Goal: Transaction & Acquisition: Purchase product/service

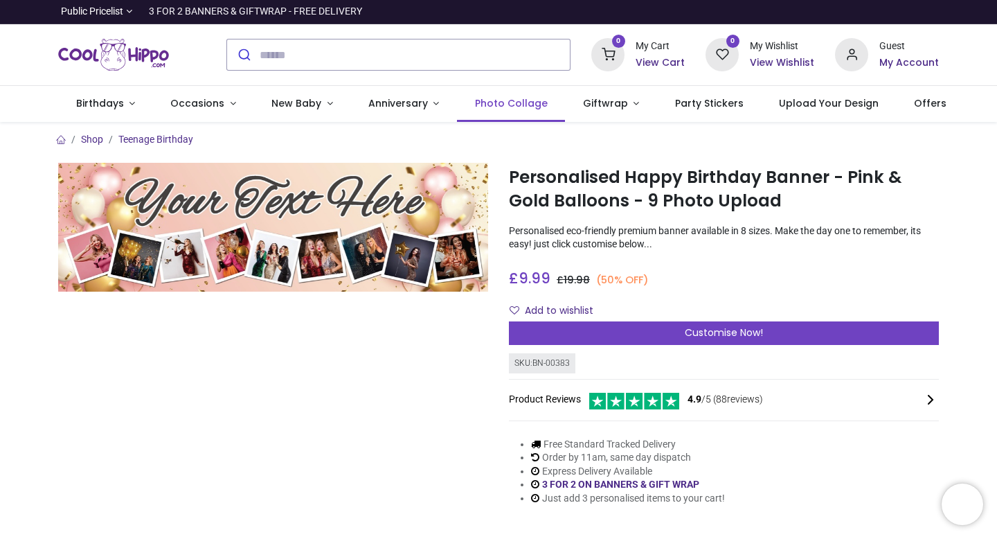
click at [504, 104] on span "Photo Collage" at bounding box center [511, 103] width 73 height 14
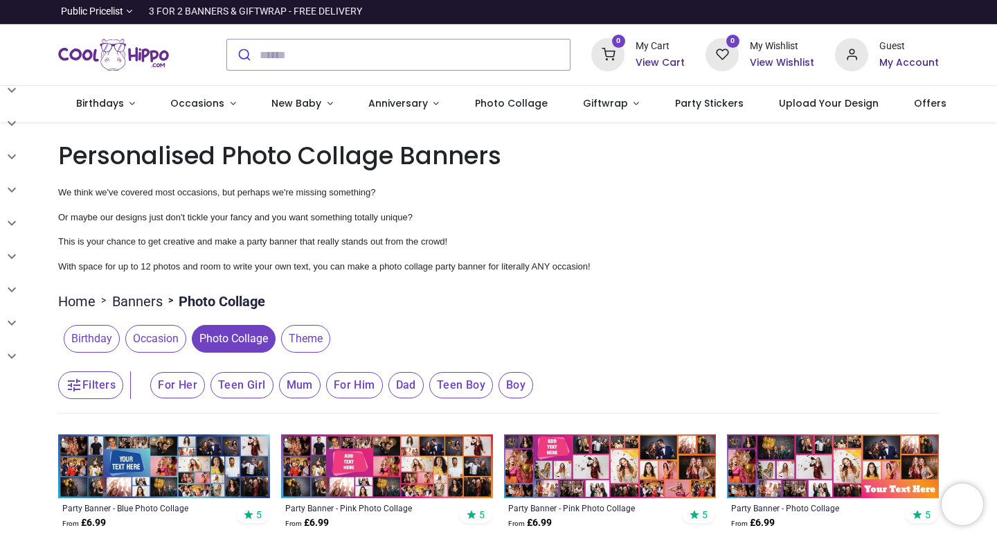
drag, startPoint x: 994, startPoint y: 56, endPoint x: 995, endPoint y: 76, distance: 20.1
click at [995, 78] on div "Login • Register Birthdays Milestone Birthday 1510 products 208 30" at bounding box center [498, 269] width 997 height 539
drag, startPoint x: 996, startPoint y: 132, endPoint x: 994, endPoint y: 171, distance: 39.5
click at [996, 178] on div "Login • Register Birthdays Milestone Birthday 1510 products 208 30" at bounding box center [498, 269] width 997 height 539
drag, startPoint x: 994, startPoint y: 145, endPoint x: 994, endPoint y: 213, distance: 68.5
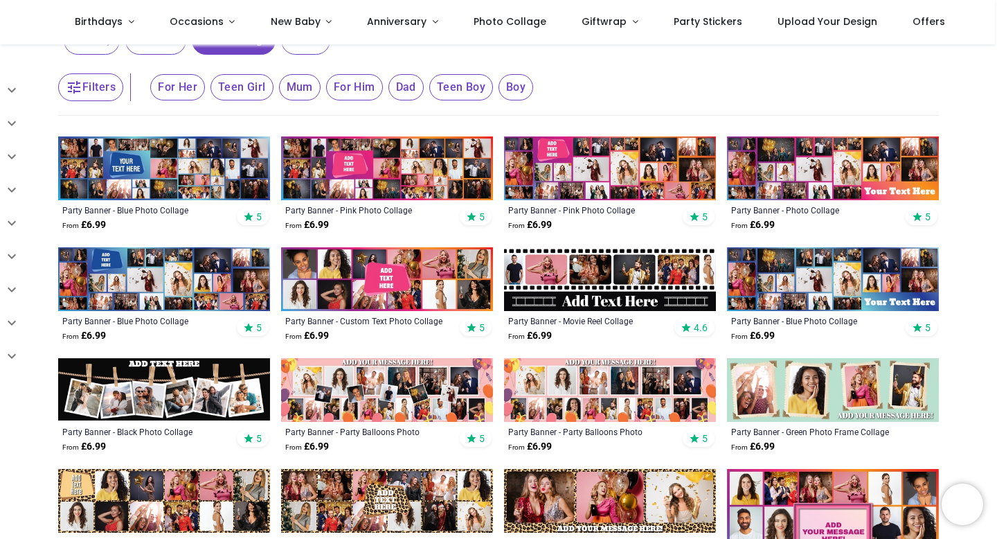
scroll to position [222, 0]
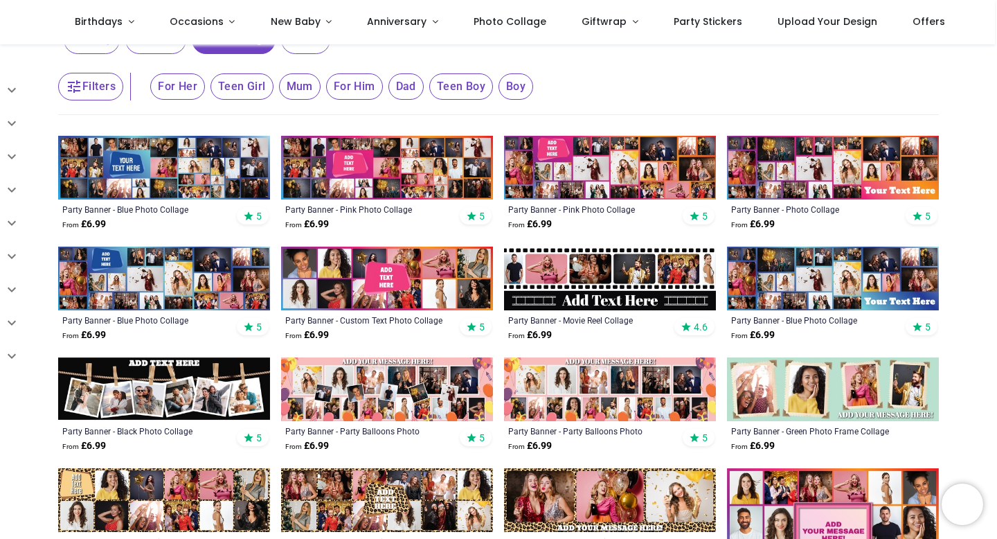
click at [411, 289] on img at bounding box center [387, 278] width 212 height 64
click at [715, 383] on img at bounding box center [610, 389] width 212 height 64
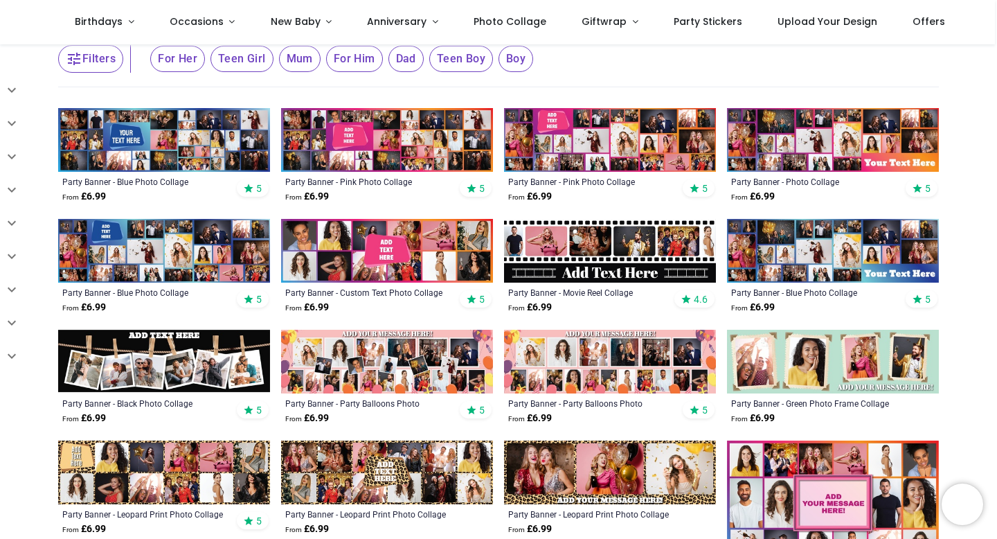
scroll to position [277, 0]
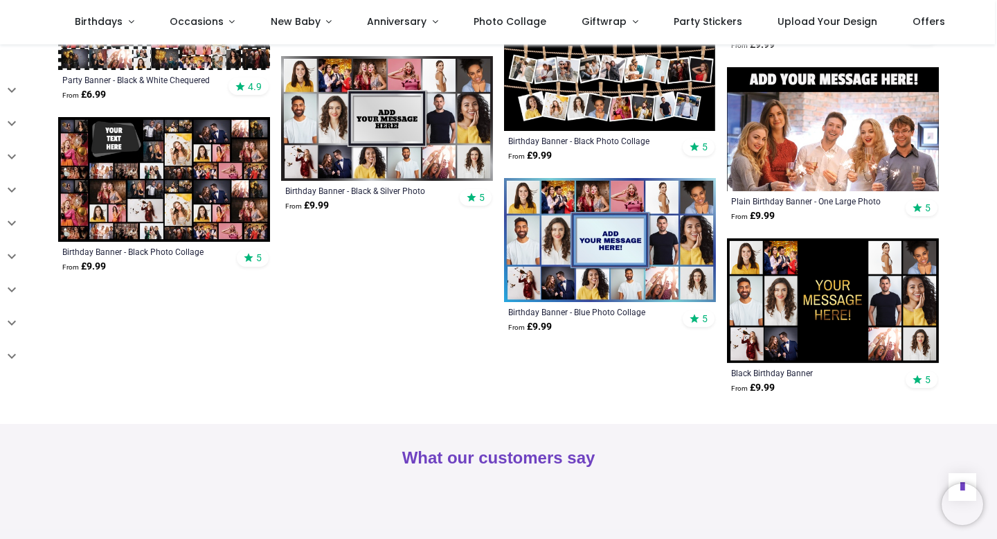
scroll to position [1357, 0]
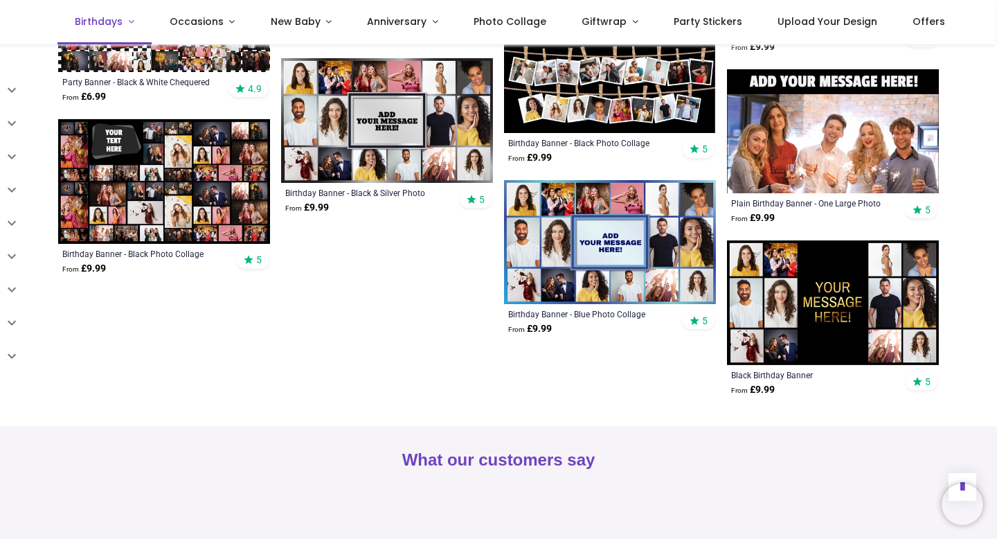
click at [123, 34] on link "Birthdays" at bounding box center [104, 22] width 95 height 44
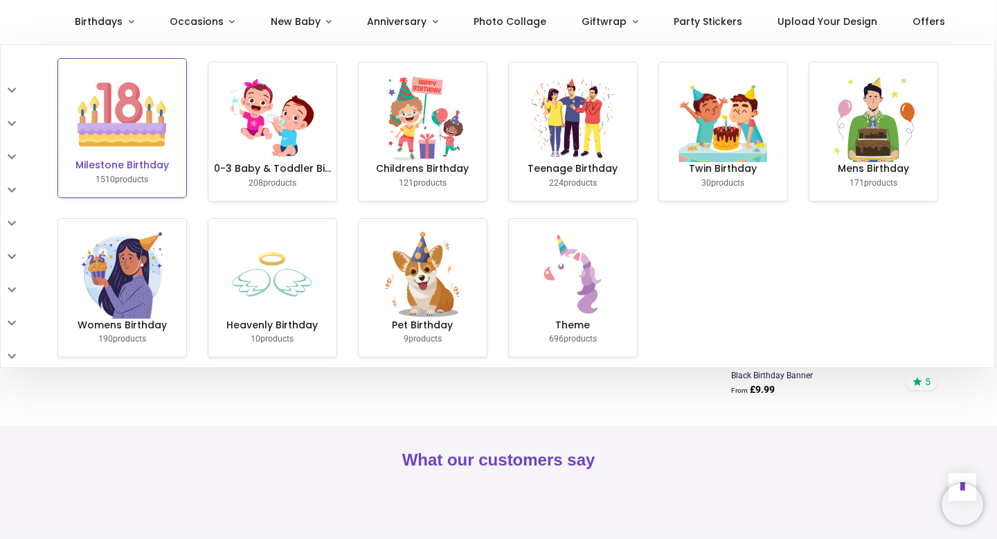
click at [100, 156] on img at bounding box center [122, 114] width 89 height 89
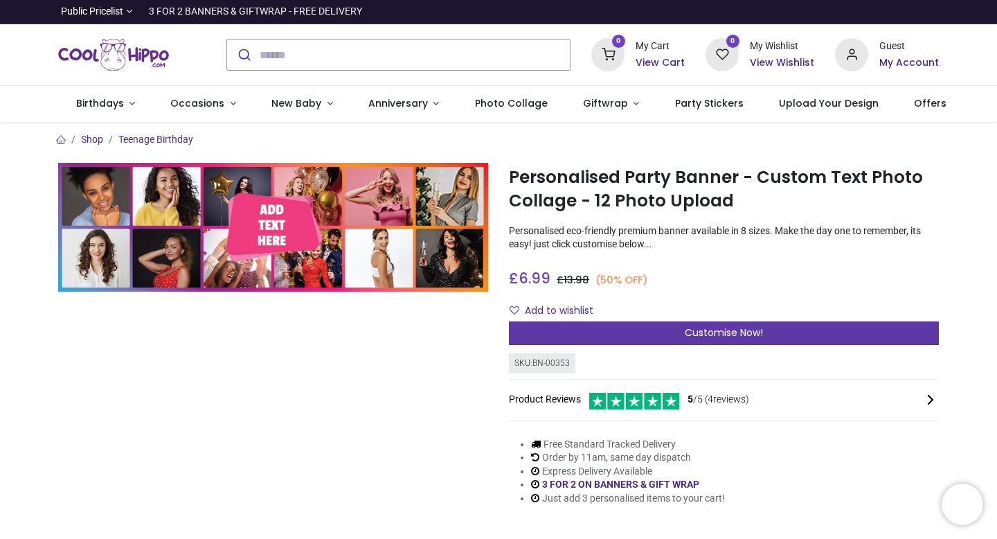
click at [661, 338] on div "Customise Now!" at bounding box center [724, 333] width 430 height 24
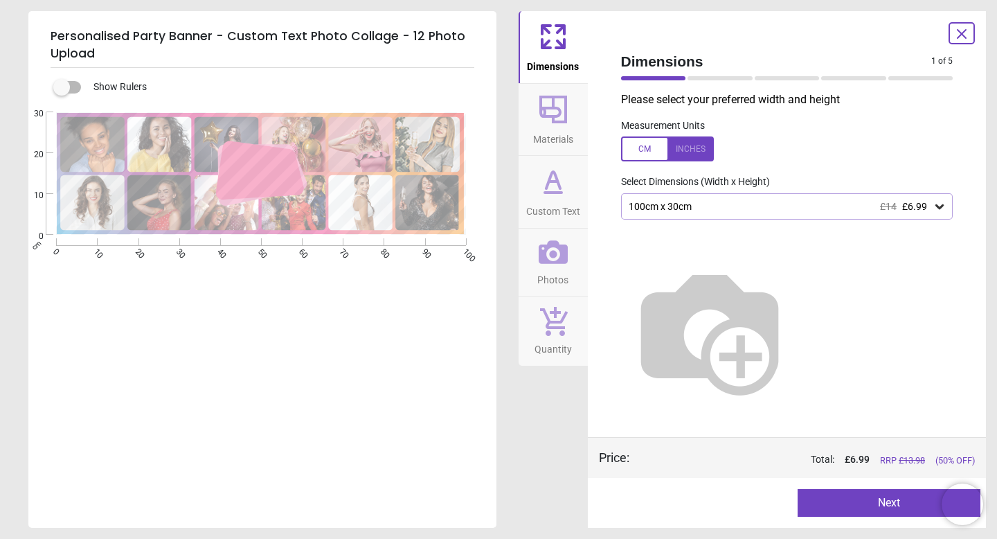
click at [569, 189] on button "Custom Text" at bounding box center [553, 192] width 69 height 72
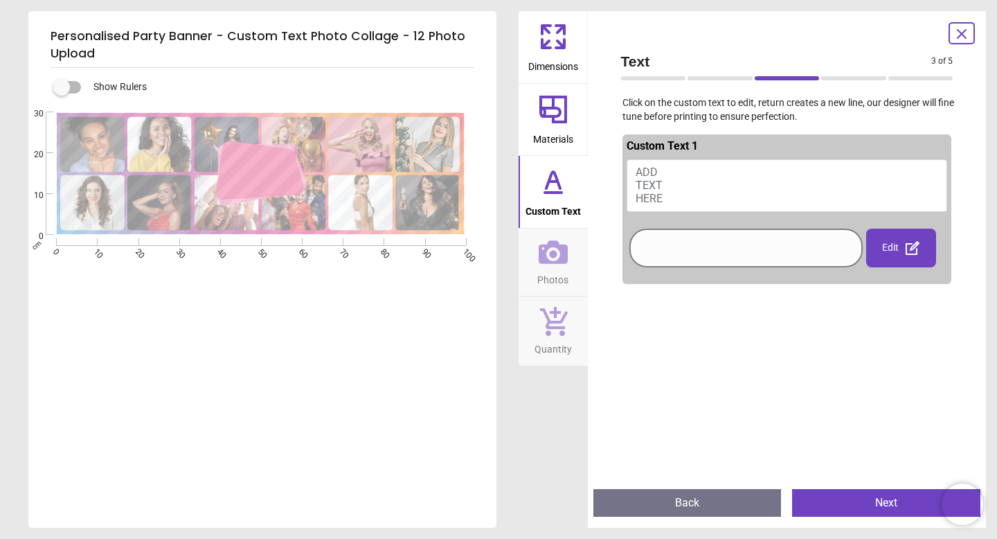
click at [690, 186] on button "ADD TEXT HERE" at bounding box center [787, 185] width 321 height 53
type textarea "**********"
click at [354, 364] on div "**********" at bounding box center [260, 381] width 465 height 539
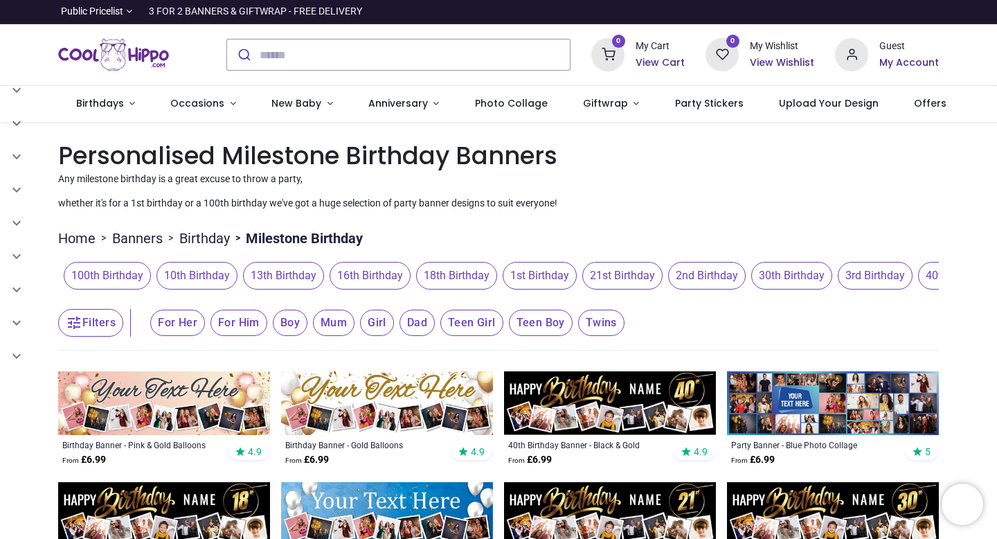
click at [205, 322] on span "Mum" at bounding box center [177, 322] width 55 height 26
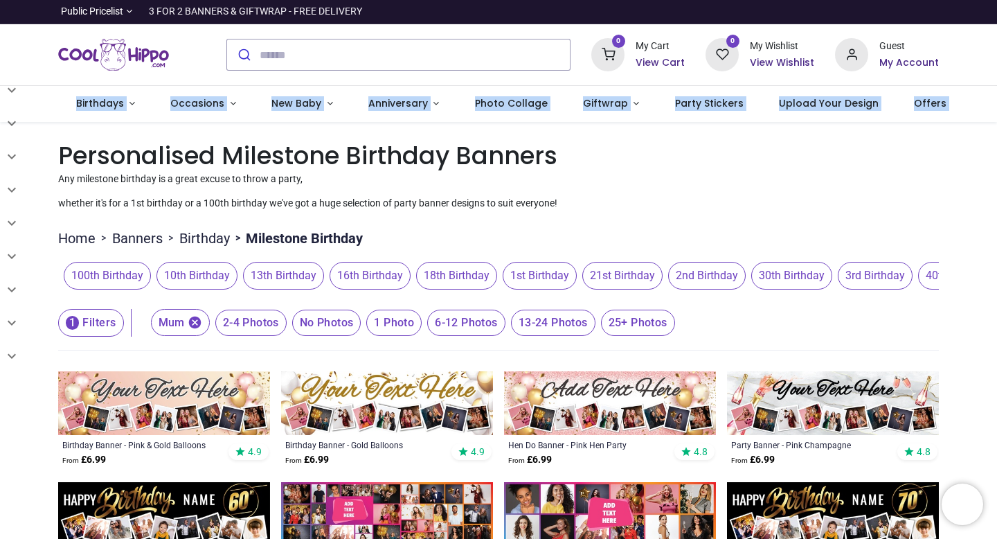
drag, startPoint x: 994, startPoint y: 62, endPoint x: 994, endPoint y: 131, distance: 68.5
click at [994, 131] on div "Login • Register Birthdays Milestone Birthday 1510 products 208 30" at bounding box center [498, 269] width 997 height 539
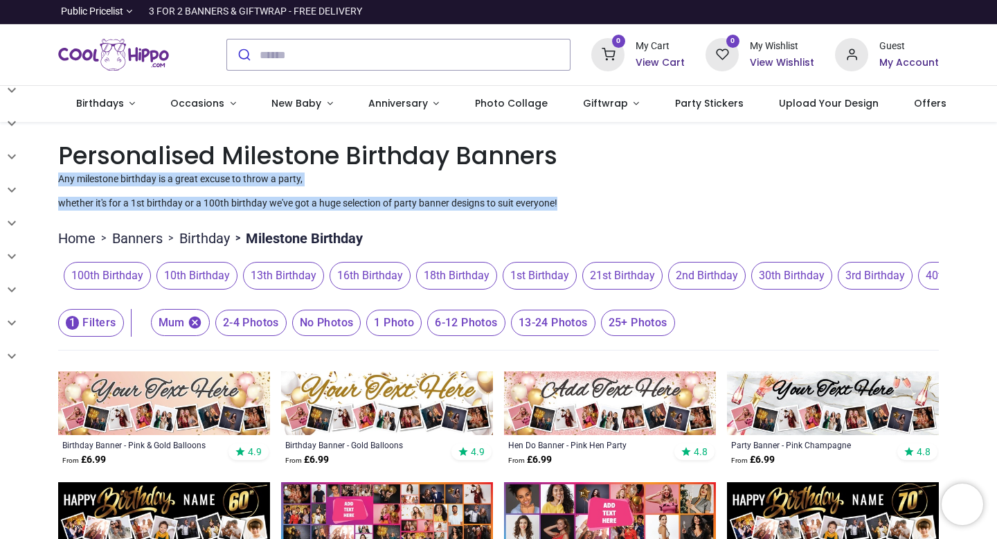
drag, startPoint x: 994, startPoint y: 161, endPoint x: 991, endPoint y: 197, distance: 36.9
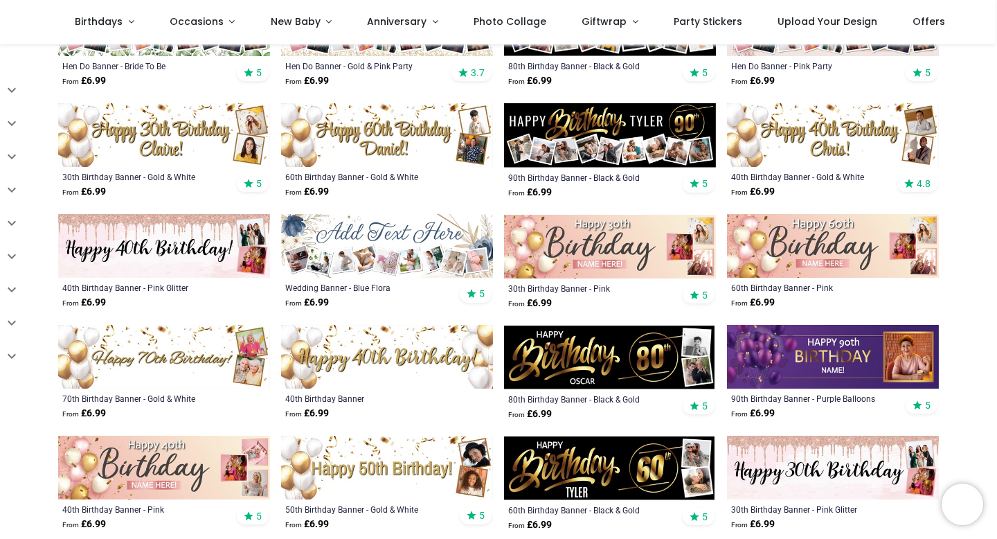
scroll to position [526, 0]
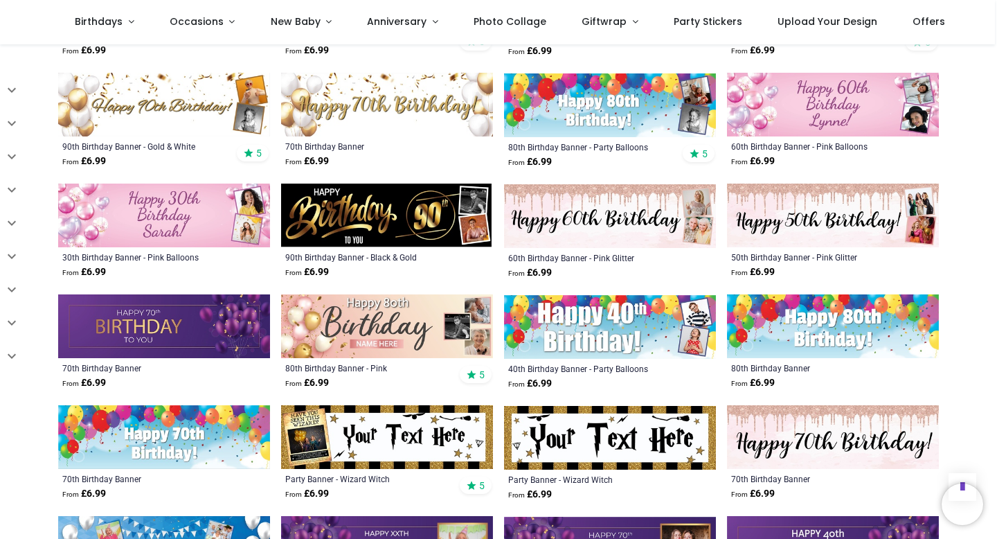
scroll to position [1246, 0]
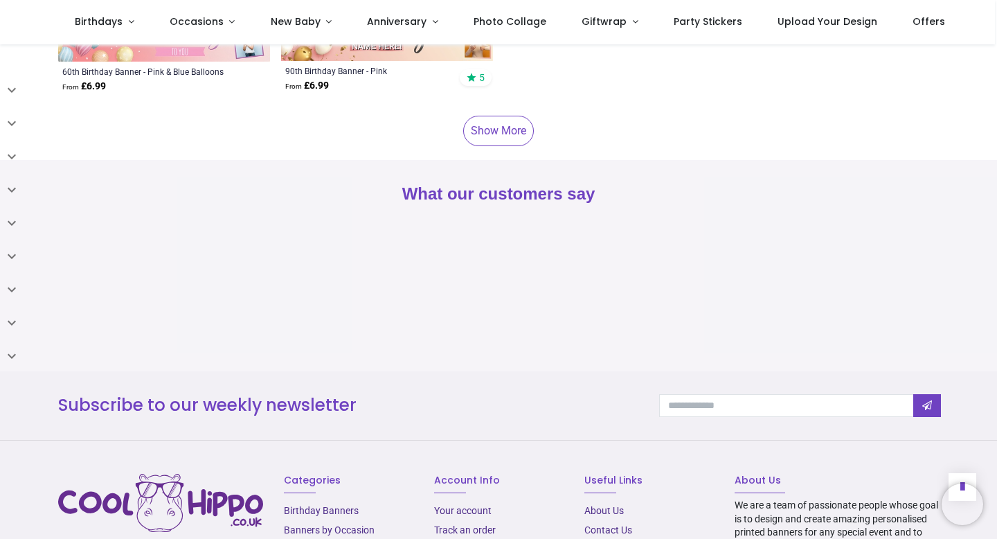
scroll to position [3351, 0]
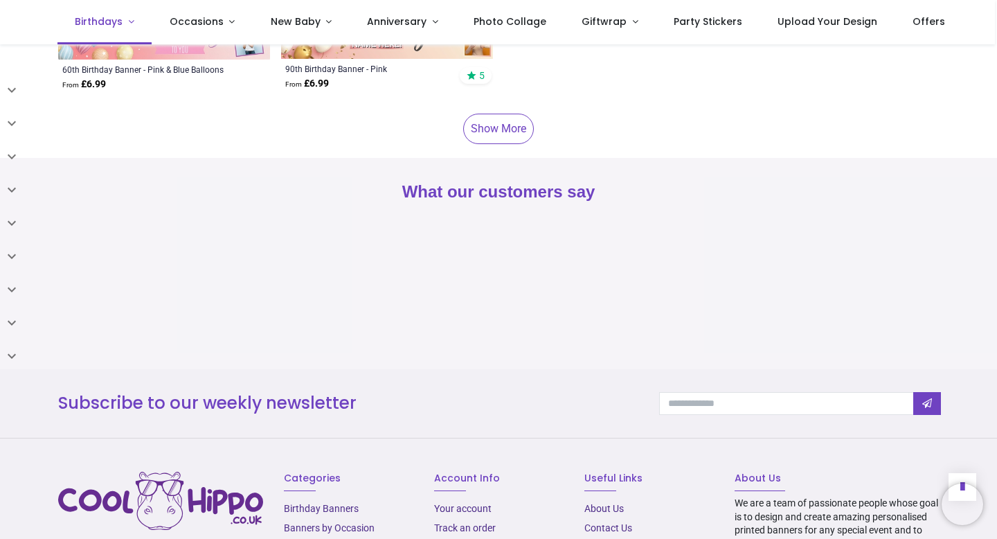
click at [121, 17] on span "Birthdays" at bounding box center [100, 22] width 51 height 14
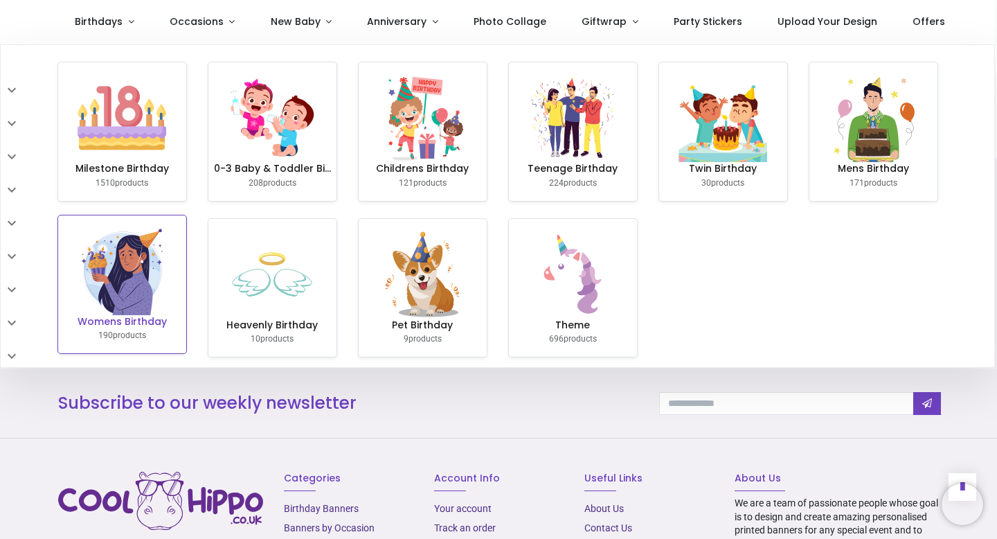
click at [161, 245] on img at bounding box center [122, 270] width 89 height 89
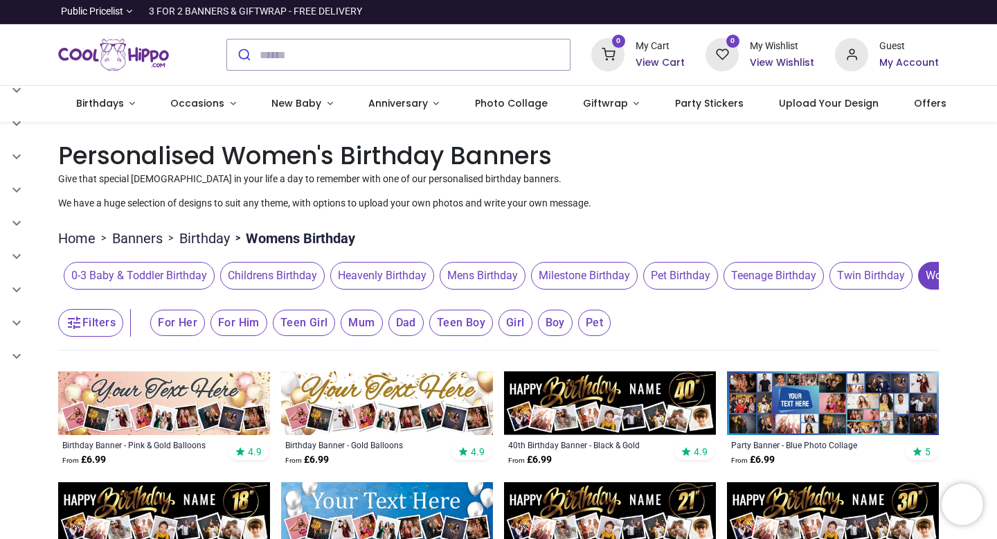
drag, startPoint x: 996, startPoint y: 101, endPoint x: 993, endPoint y: 194, distance: 92.8
click at [996, 198] on div "Login • Register Birthdays Milestone Birthday 1510 products 208 30" at bounding box center [498, 269] width 997 height 539
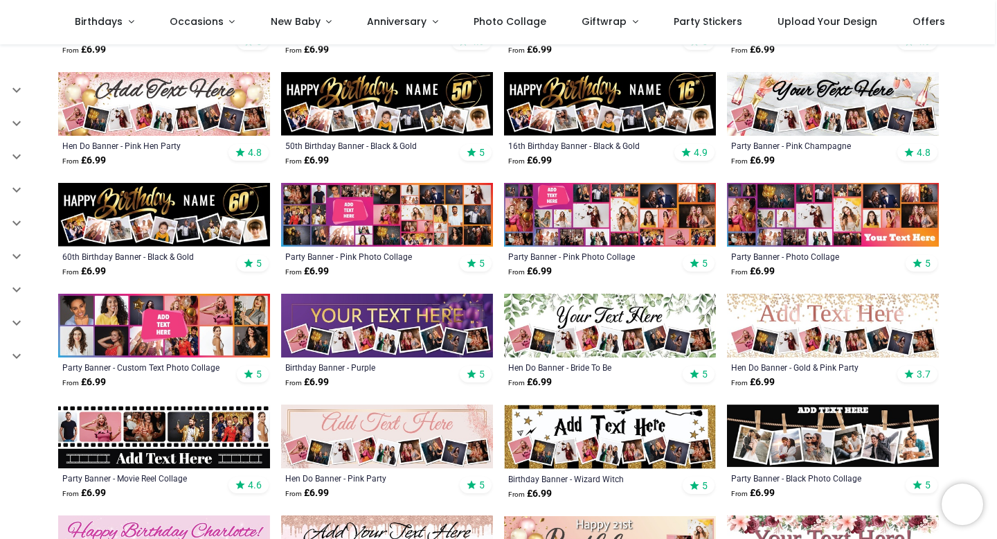
scroll to position [446, 0]
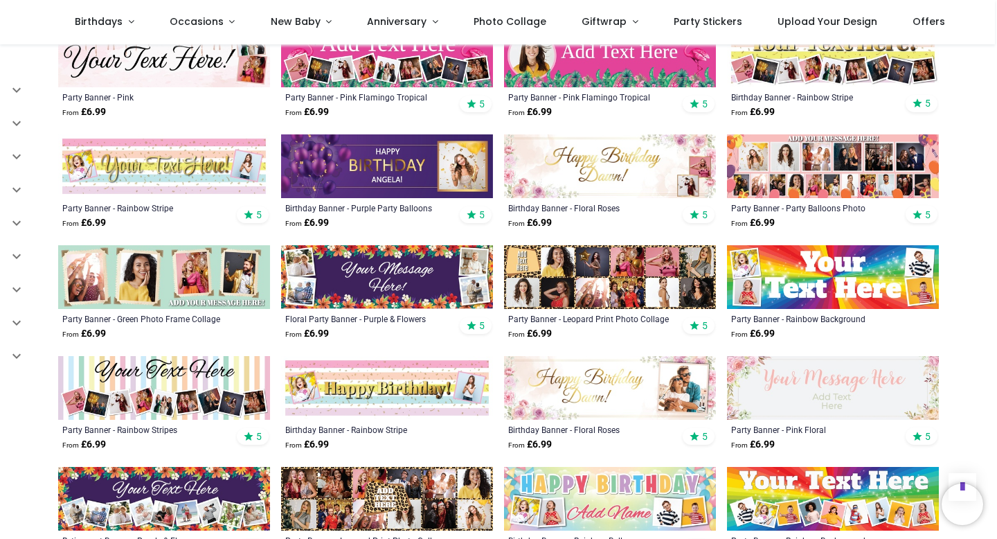
scroll to position [1264, 0]
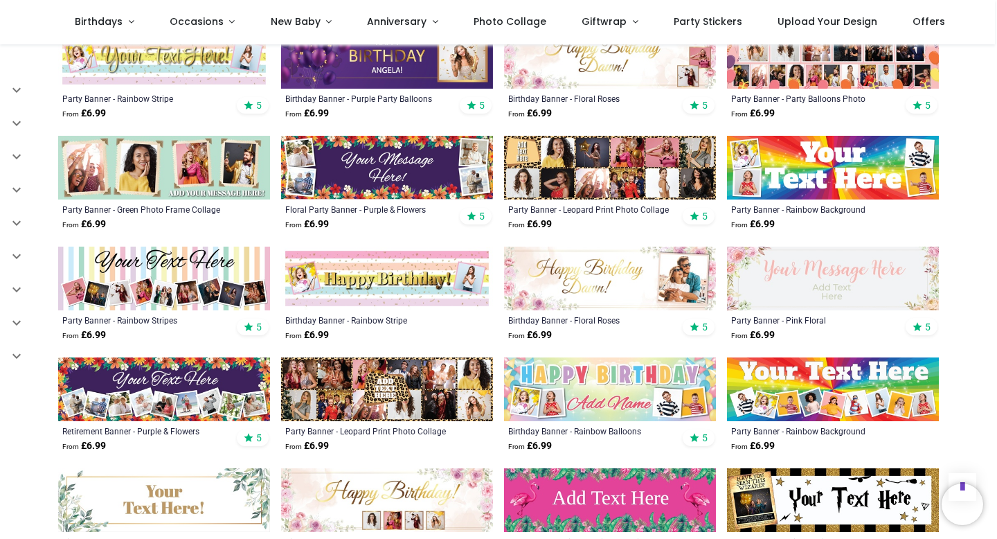
scroll to position [1504, 0]
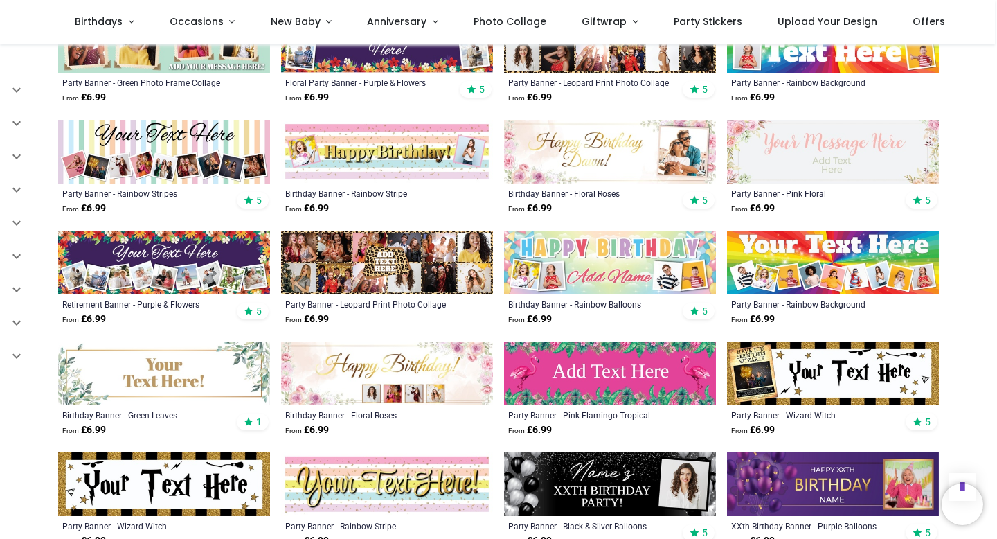
drag, startPoint x: 993, startPoint y: 327, endPoint x: 995, endPoint y: 345, distance: 18.1
drag, startPoint x: 996, startPoint y: 317, endPoint x: 994, endPoint y: 371, distance: 54.1
click at [996, 375] on div "Login • Register Birthdays Milestone Birthday 1510 products 208 30" at bounding box center [498, 269] width 997 height 539
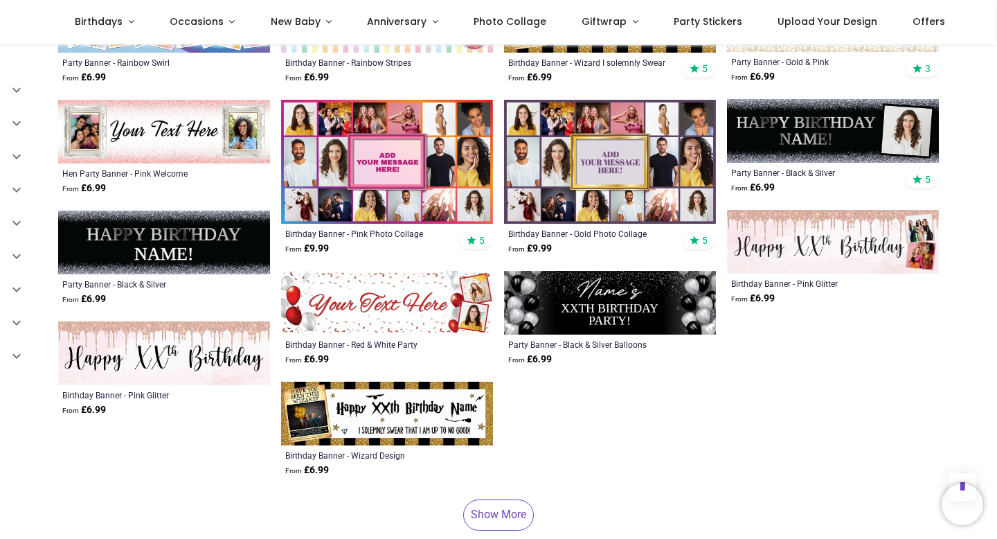
scroll to position [2192, 0]
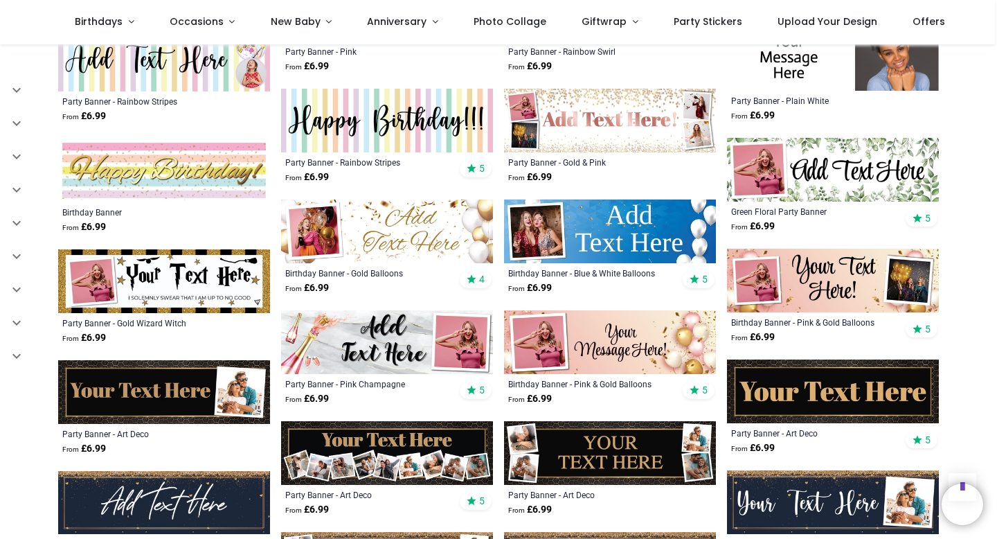
scroll to position [2699, 0]
